Goal: Use online tool/utility: Utilize a website feature to perform a specific function

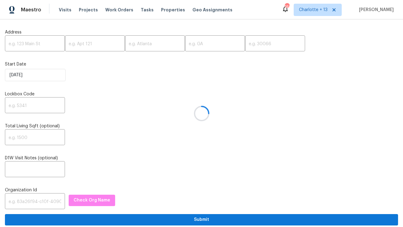
click at [40, 45] on div at bounding box center [201, 113] width 403 height 227
click at [39, 40] on input "text" at bounding box center [35, 44] width 60 height 14
paste input "11440 64th St E, Parrish, FL 34219"
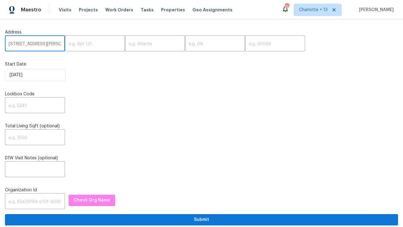
scroll to position [0, 20]
click at [48, 45] on input "11440 64th St E, Parrish, FL 34219" at bounding box center [35, 44] width 60 height 14
type input "11440 64th St E, Parrish, FL"
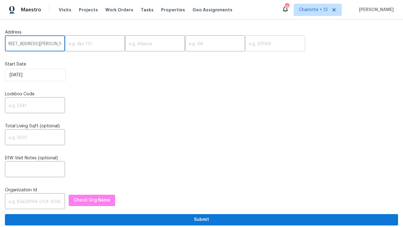
scroll to position [0, 0]
click at [245, 47] on input "text" at bounding box center [275, 44] width 60 height 14
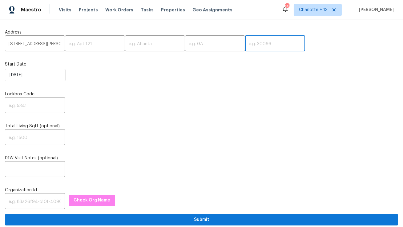
paste input "34219"
type input "34219"
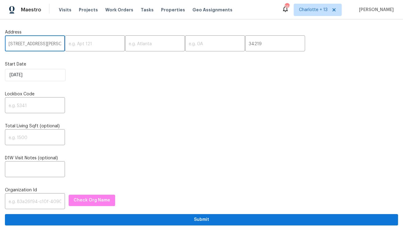
click at [44, 44] on input "11440 64th St E, Parrish, FL" at bounding box center [35, 44] width 60 height 14
type input "11440 64th St E,, FL"
click at [143, 46] on input "text" at bounding box center [155, 44] width 60 height 14
paste input "Parrish"
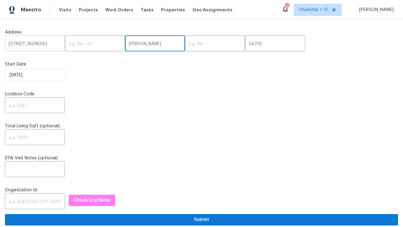
type input "Parrish"
click at [46, 44] on input "11440 64th St E,, FL" at bounding box center [35, 44] width 60 height 14
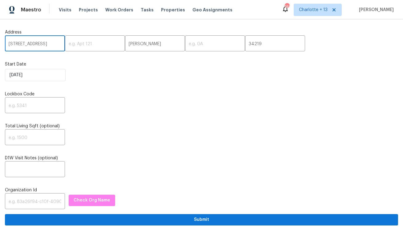
click at [46, 44] on input "11440 64th St E,, FL" at bounding box center [35, 44] width 60 height 14
type input "11440 64th St E,,"
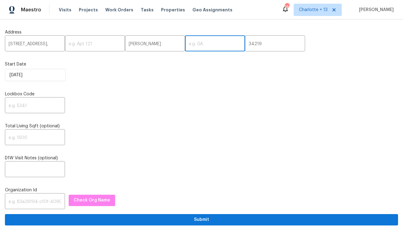
click at [185, 44] on input "text" at bounding box center [215, 44] width 60 height 14
paste input "FL"
type input "FL"
click at [45, 49] on input "11440 64th St E,," at bounding box center [35, 44] width 60 height 14
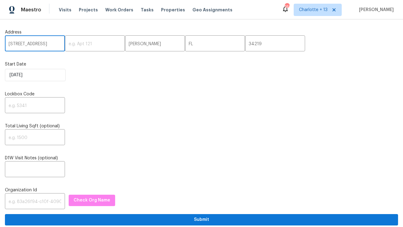
type input "11440 64th St E"
click at [33, 105] on input "text" at bounding box center [35, 106] width 60 height 14
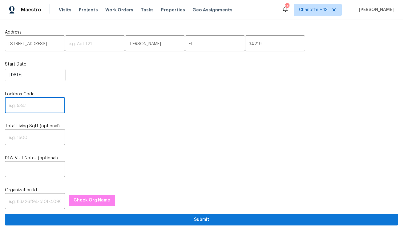
paste input "0710"
type input "0710"
click at [20, 200] on input "text" at bounding box center [35, 202] width 60 height 14
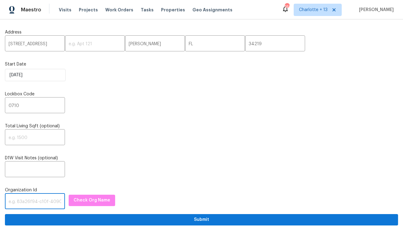
paste input "1349d153-b359-4f9b-b4dd-758ff939cc37"
type input "1349d153-b359-4f9b-b4dd-758ff939cc37"
click at [74, 203] on span "Check Org Name" at bounding box center [91, 201] width 37 height 8
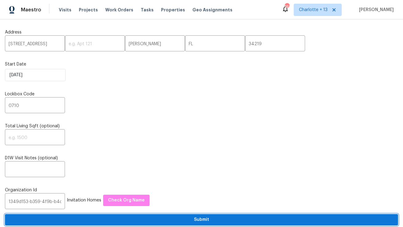
click at [80, 223] on span "Submit" at bounding box center [201, 220] width 383 height 8
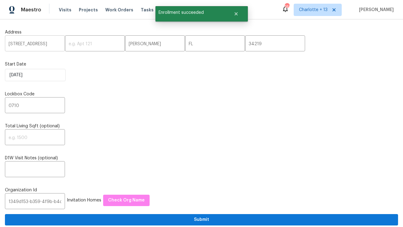
click at [28, 45] on input "11440 64th St E" at bounding box center [35, 44] width 60 height 14
